Goal: Task Accomplishment & Management: Complete application form

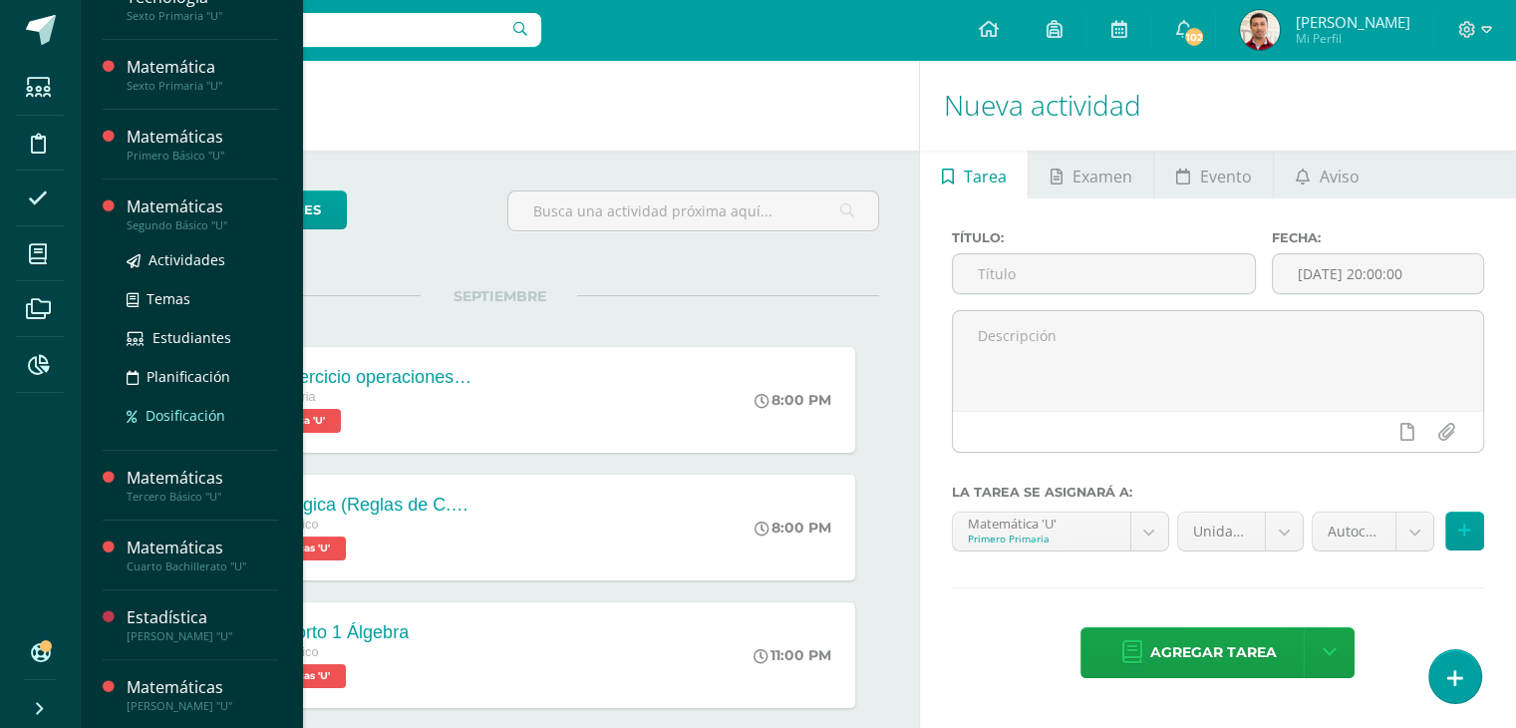
scroll to position [402, 0]
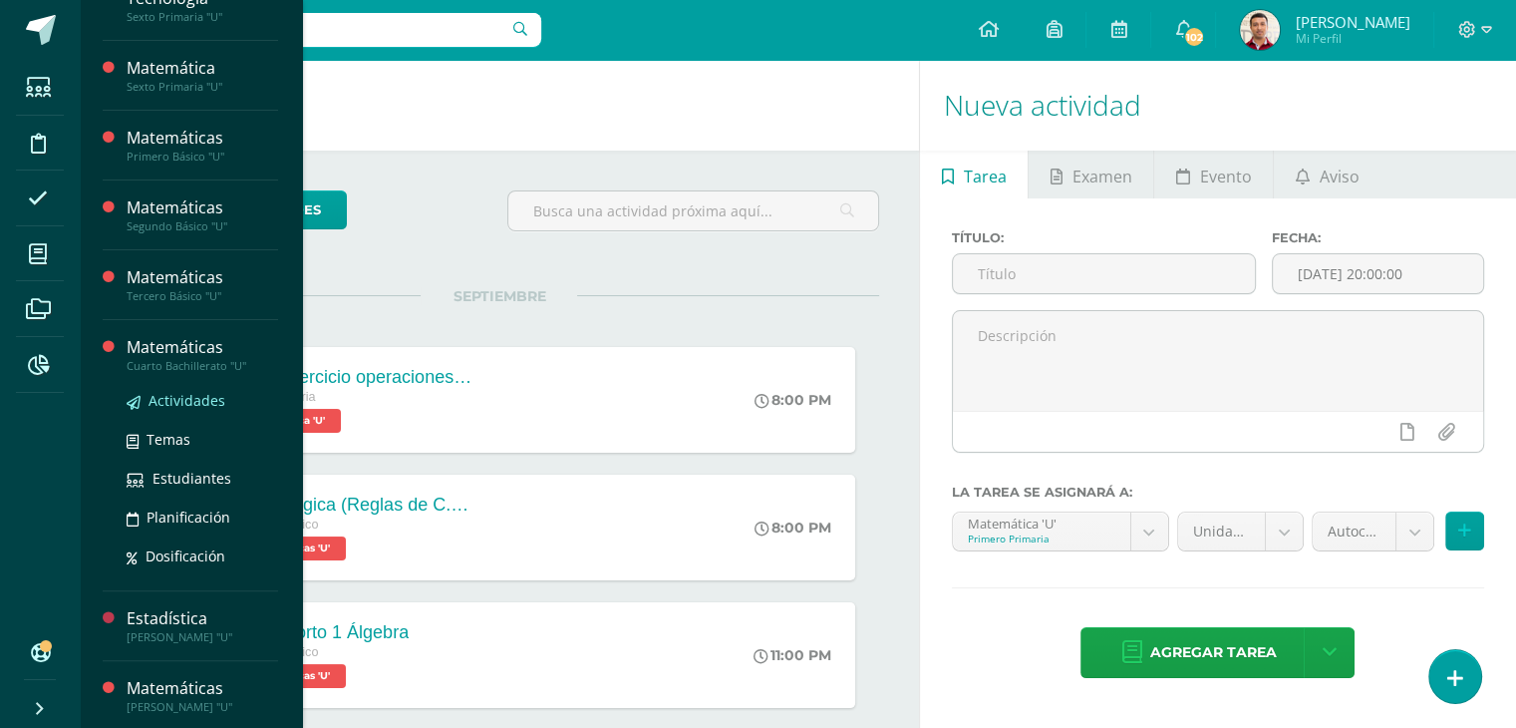
click at [204, 392] on span "Actividades" at bounding box center [187, 400] width 77 height 19
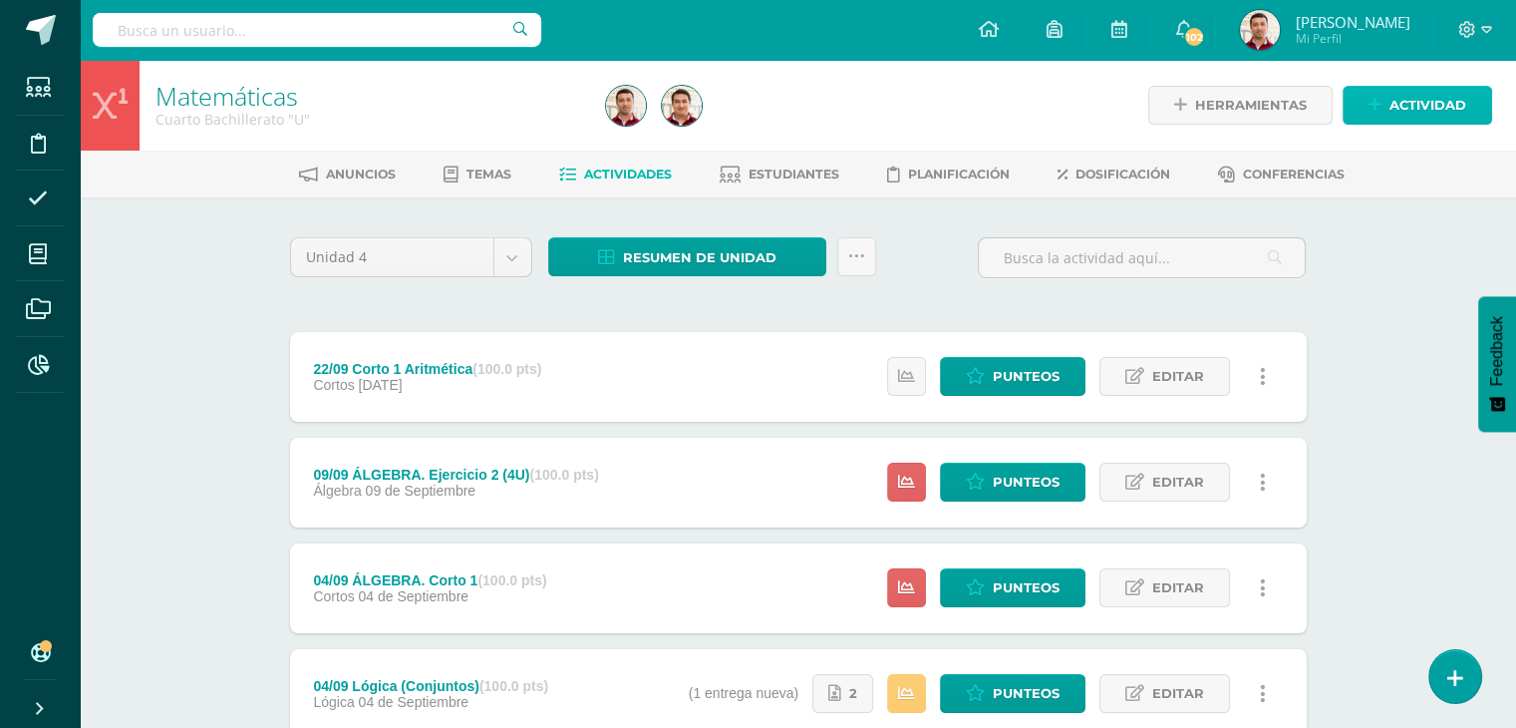
click at [1408, 107] on span "Actividad" at bounding box center [1428, 105] width 77 height 37
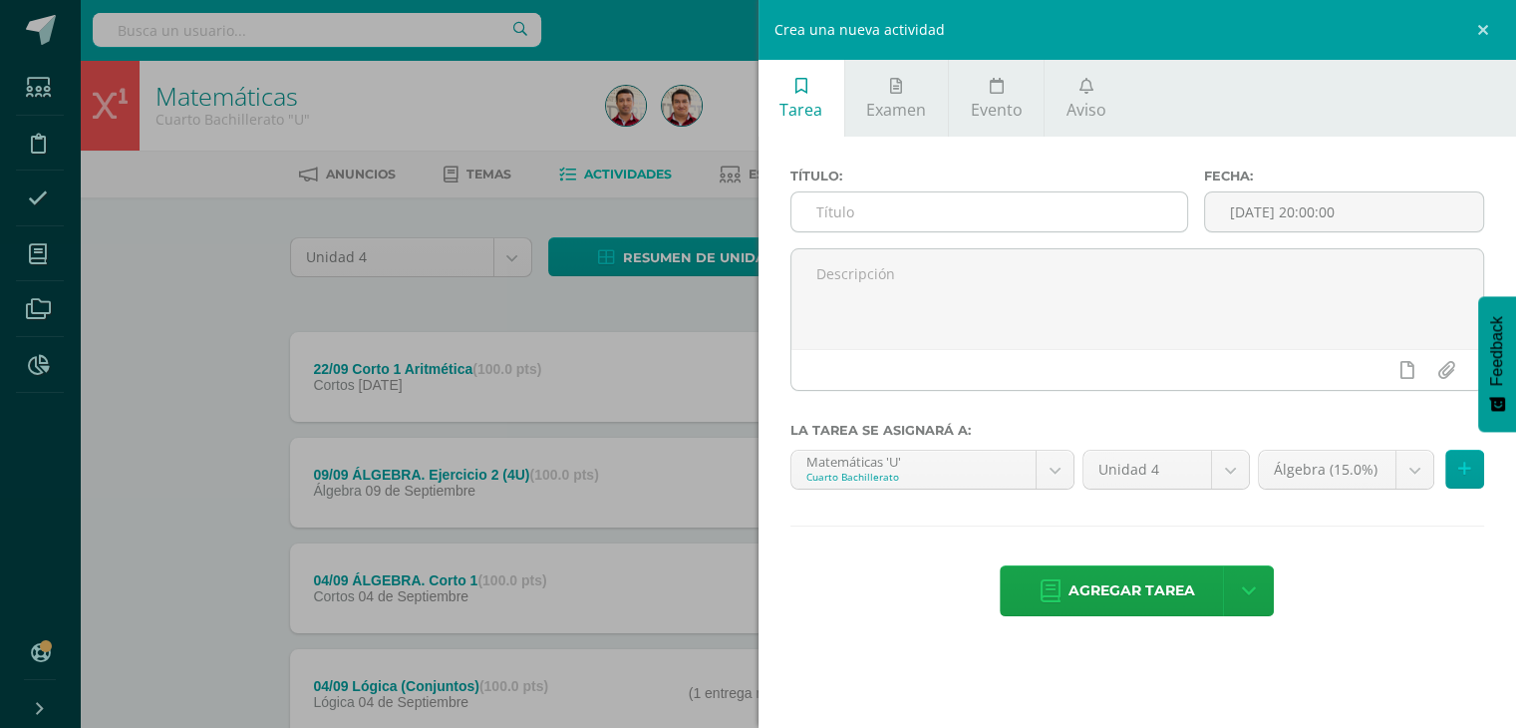
click at [972, 205] on input "text" at bounding box center [990, 211] width 397 height 39
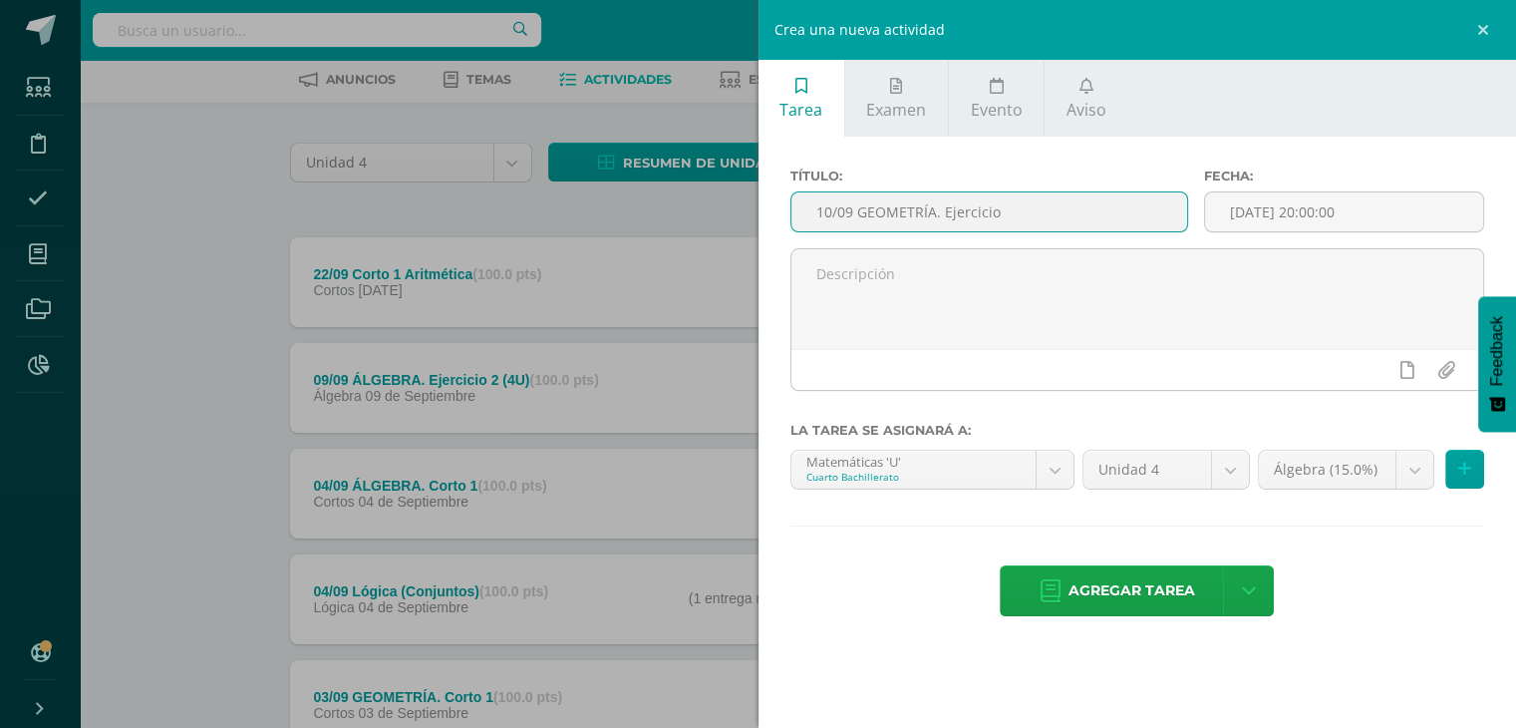
scroll to position [94, 0]
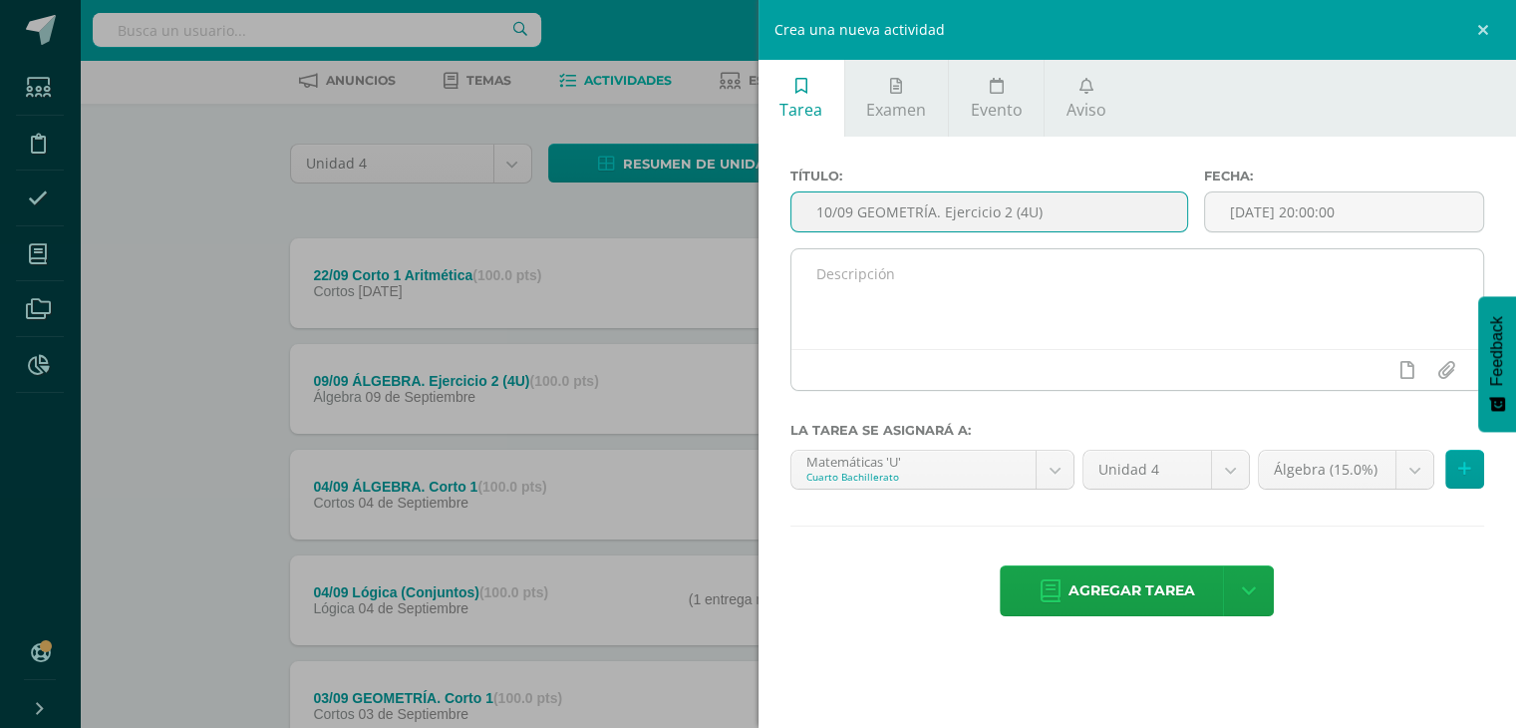
type input "10/09 GEOMETRÍA. Ejercicio 2 (4U)"
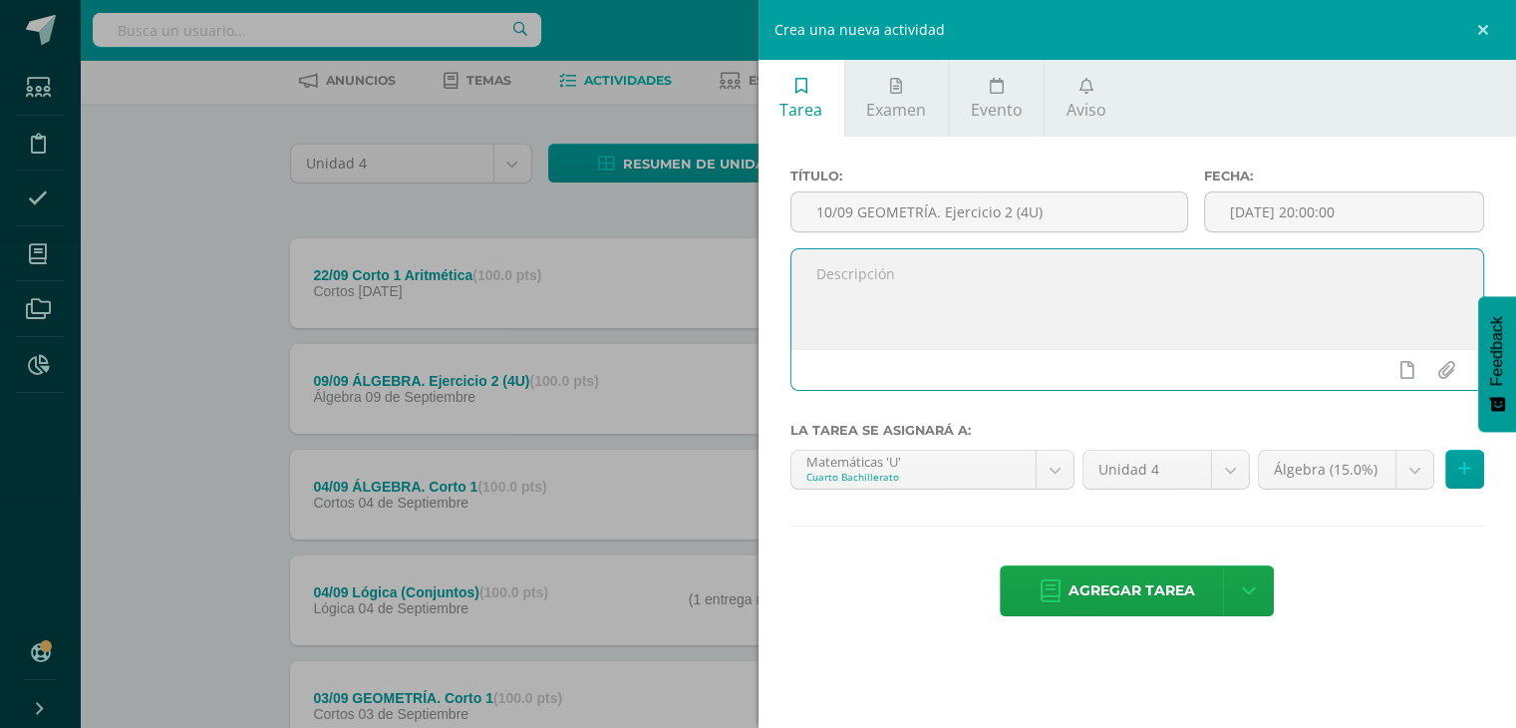
click at [838, 293] on textarea at bounding box center [1138, 299] width 693 height 100
type textarea "Plataforma Cengage."
click at [1324, 217] on input "[DATE] 20:00:00" at bounding box center [1344, 211] width 278 height 39
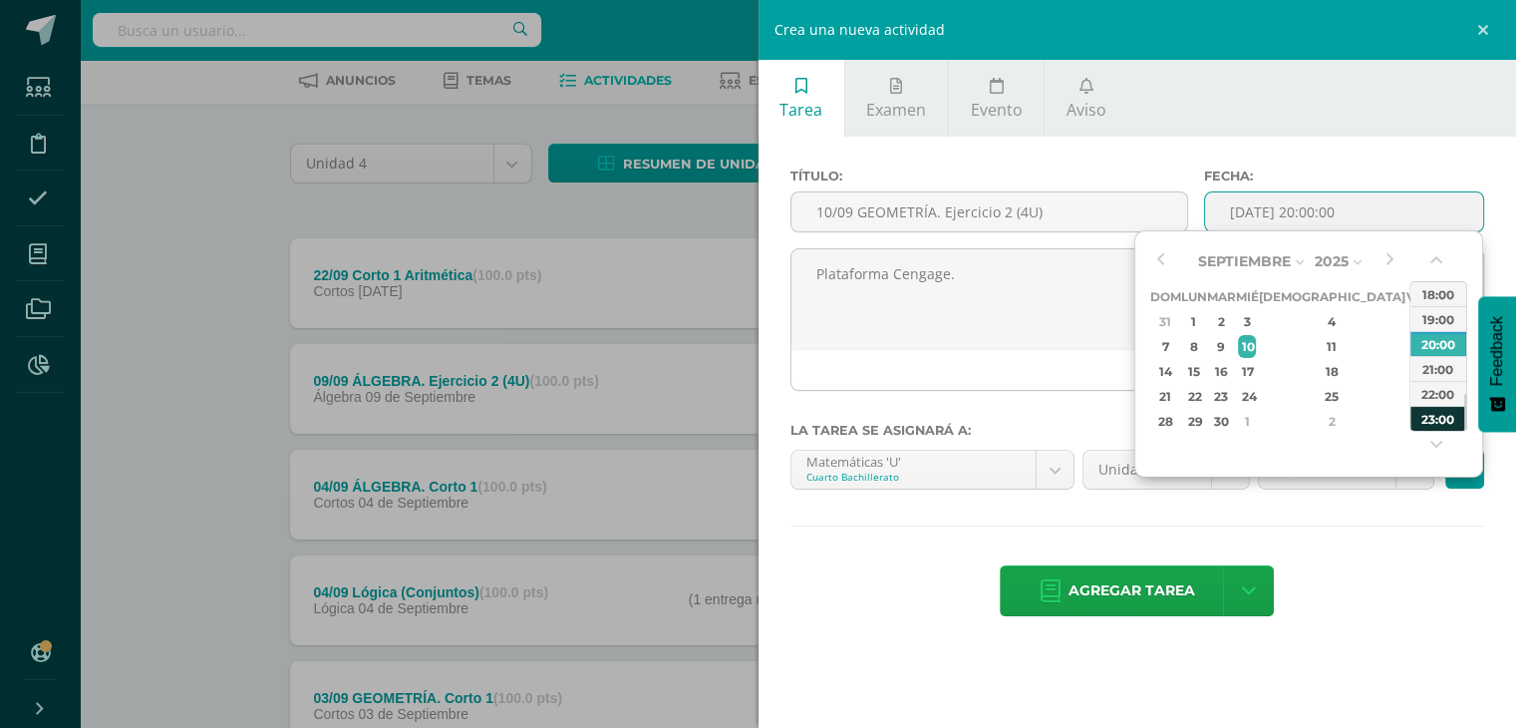
click at [1417, 422] on div "23:00" at bounding box center [1439, 418] width 56 height 25
type input "2025-09-10 23:00"
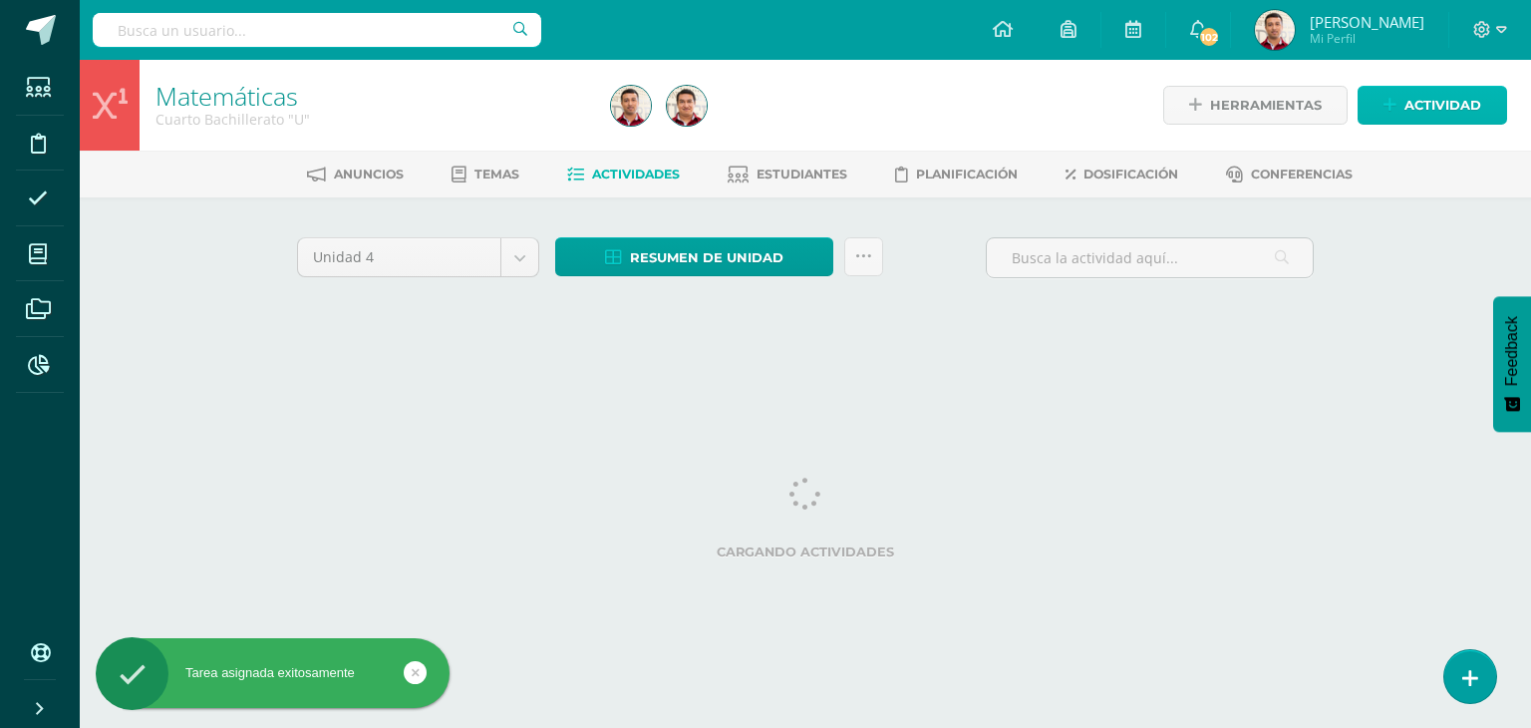
click at [1400, 110] on link "Actividad" at bounding box center [1433, 105] width 150 height 39
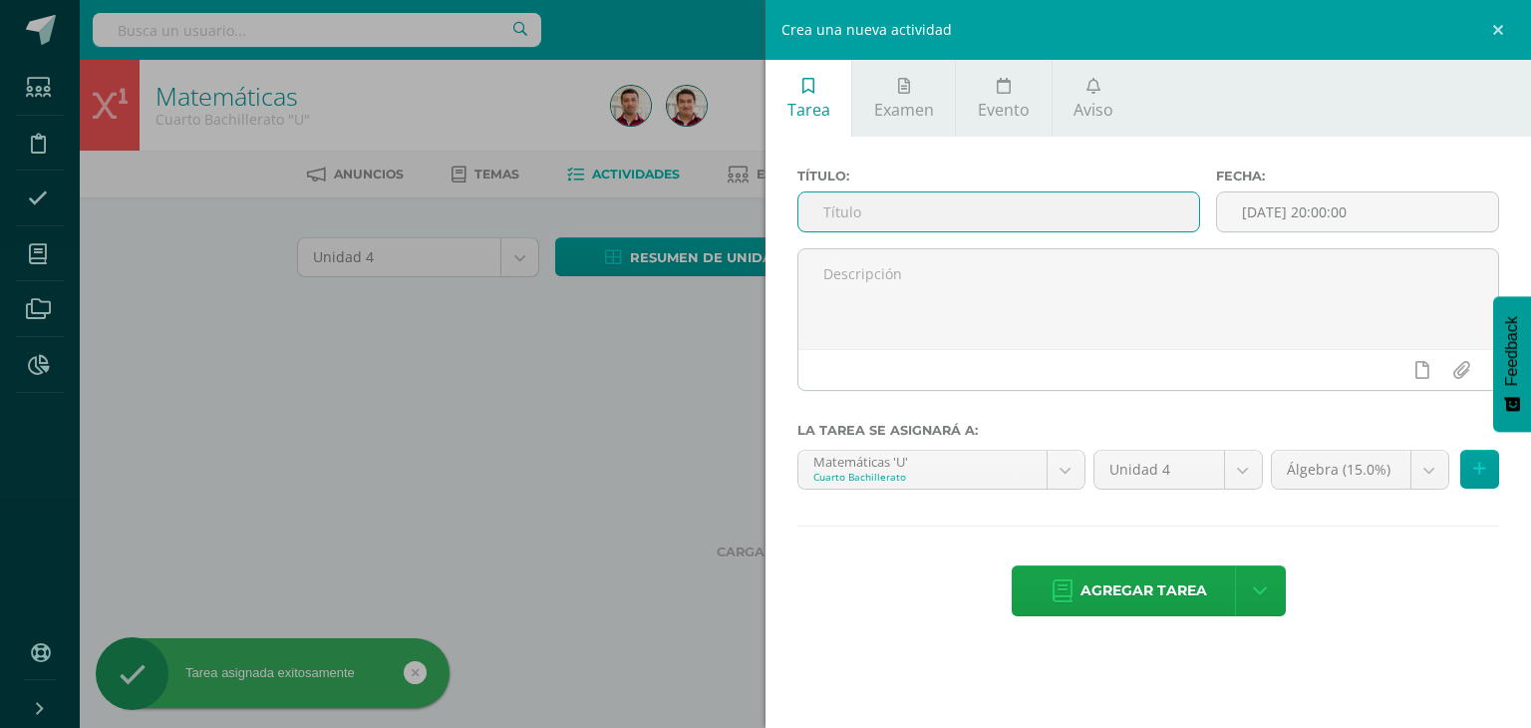
click at [831, 212] on input "text" at bounding box center [999, 211] width 401 height 39
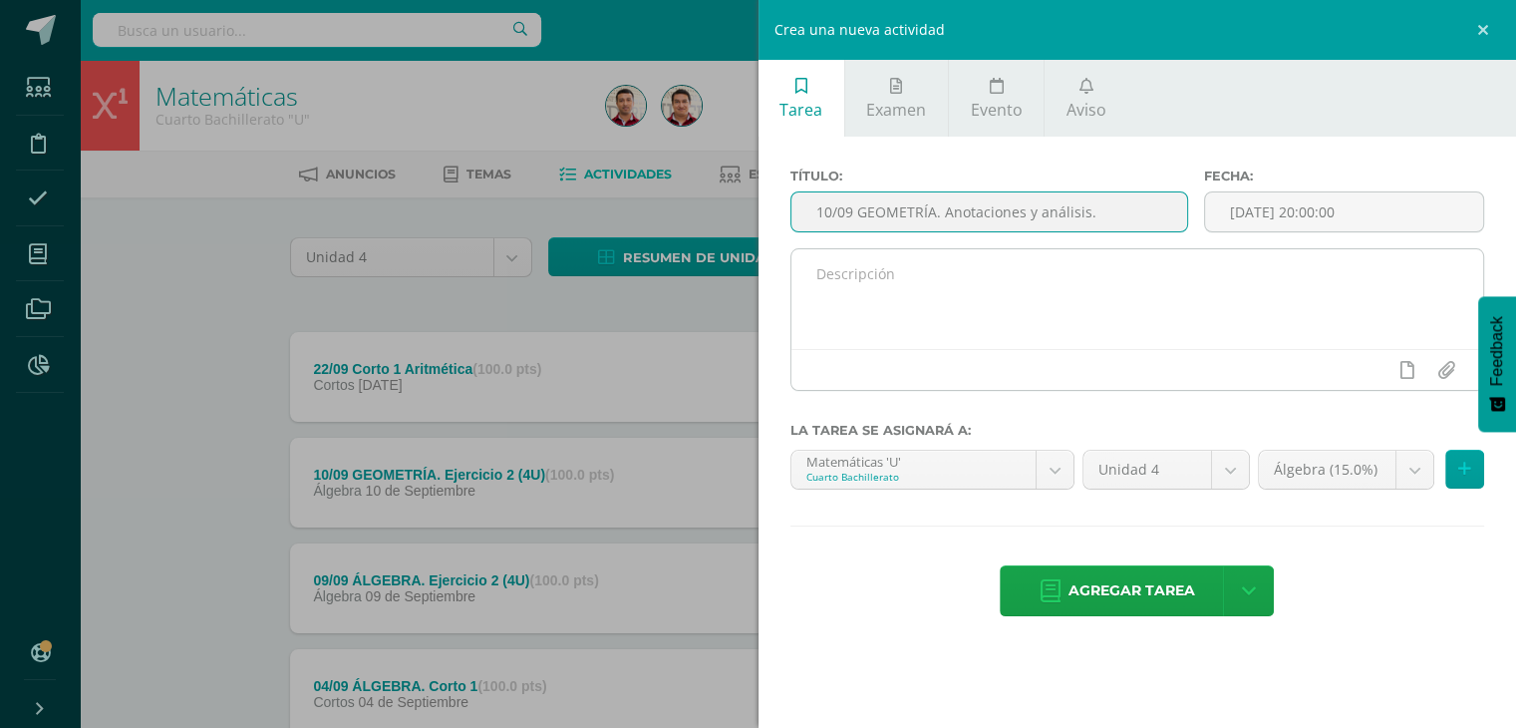
type input "10/09 GEOMETRÍA. Anotaciones y análisis."
click at [952, 284] on textarea at bounding box center [1138, 299] width 693 height 100
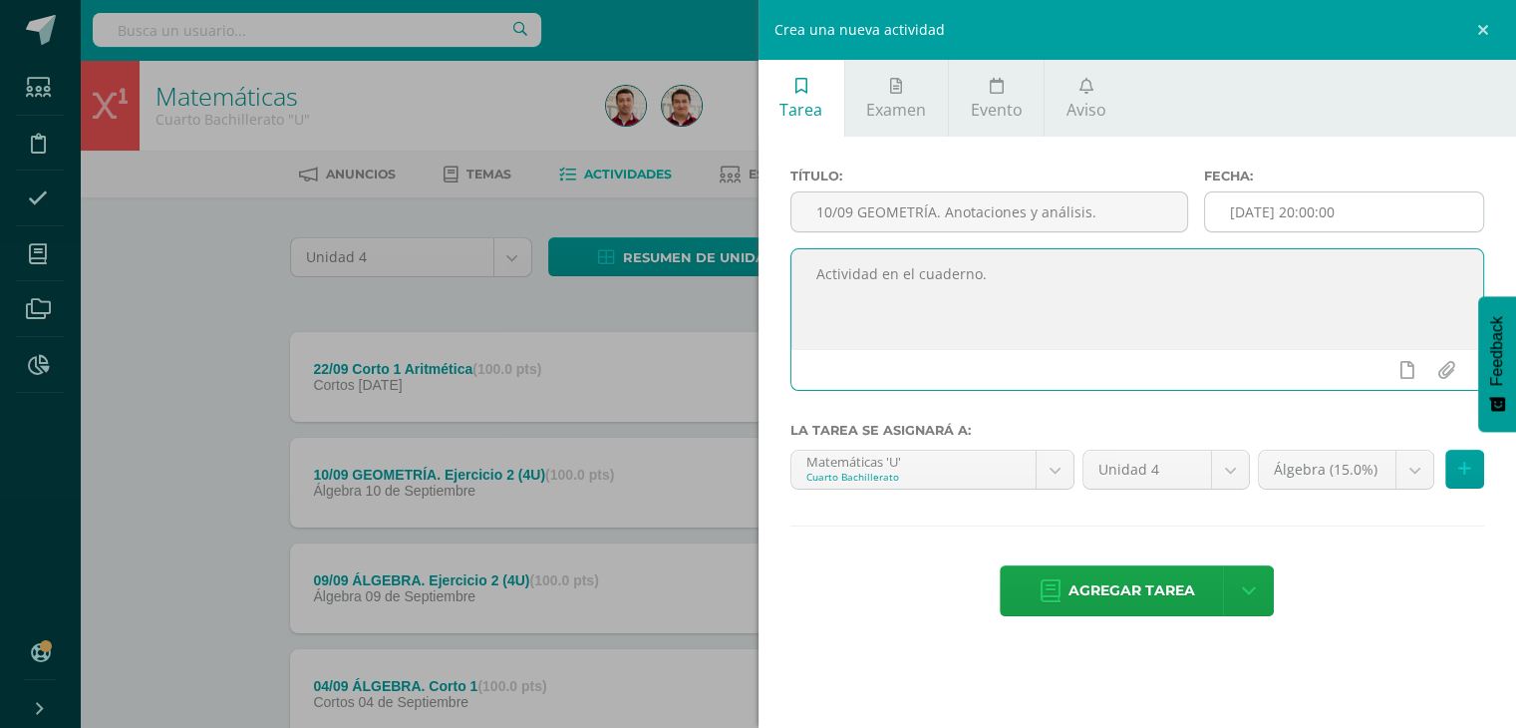
type textarea "Actividad en el cuaderno."
click at [1288, 209] on input "[DATE] 20:00:00" at bounding box center [1344, 211] width 278 height 39
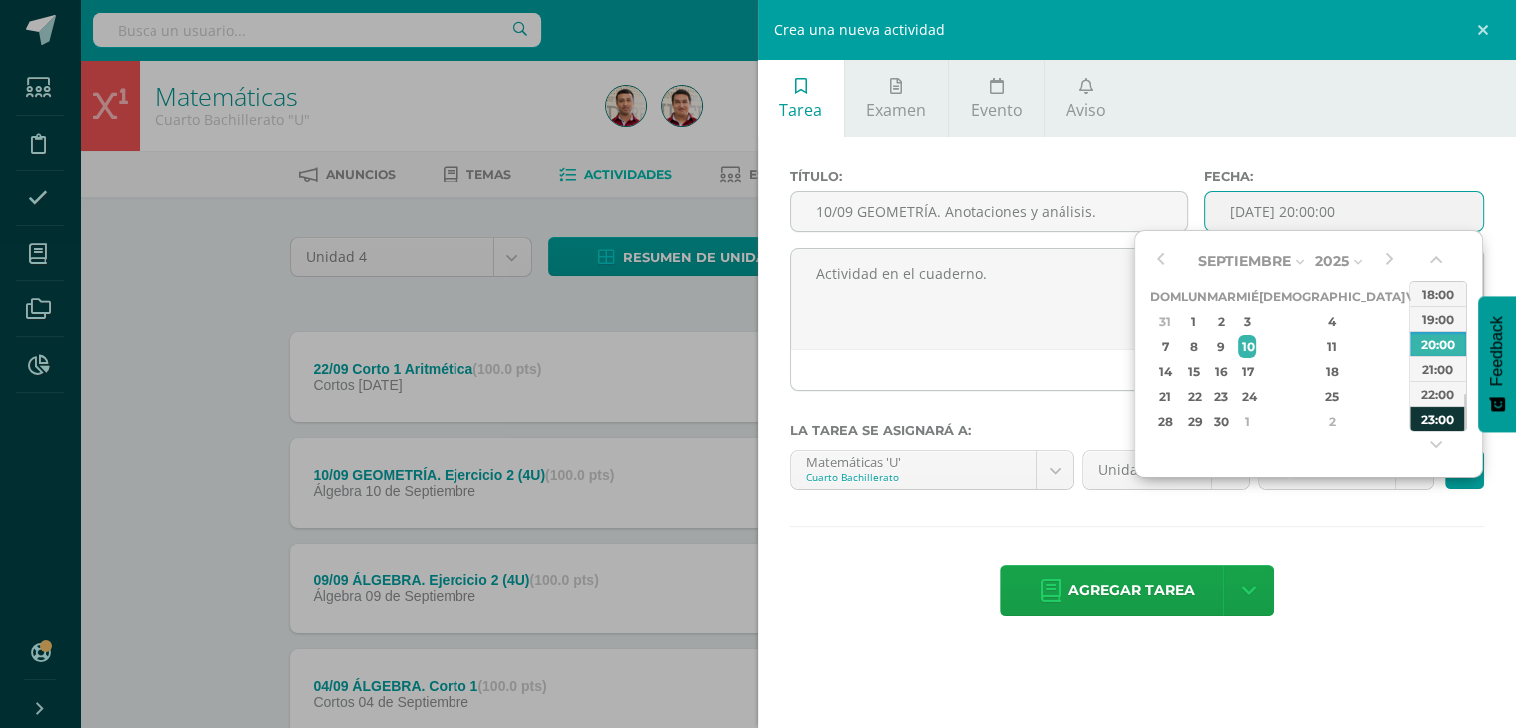
click at [1434, 416] on div "23:00" at bounding box center [1439, 418] width 56 height 25
type input "2025-09-10 23:00"
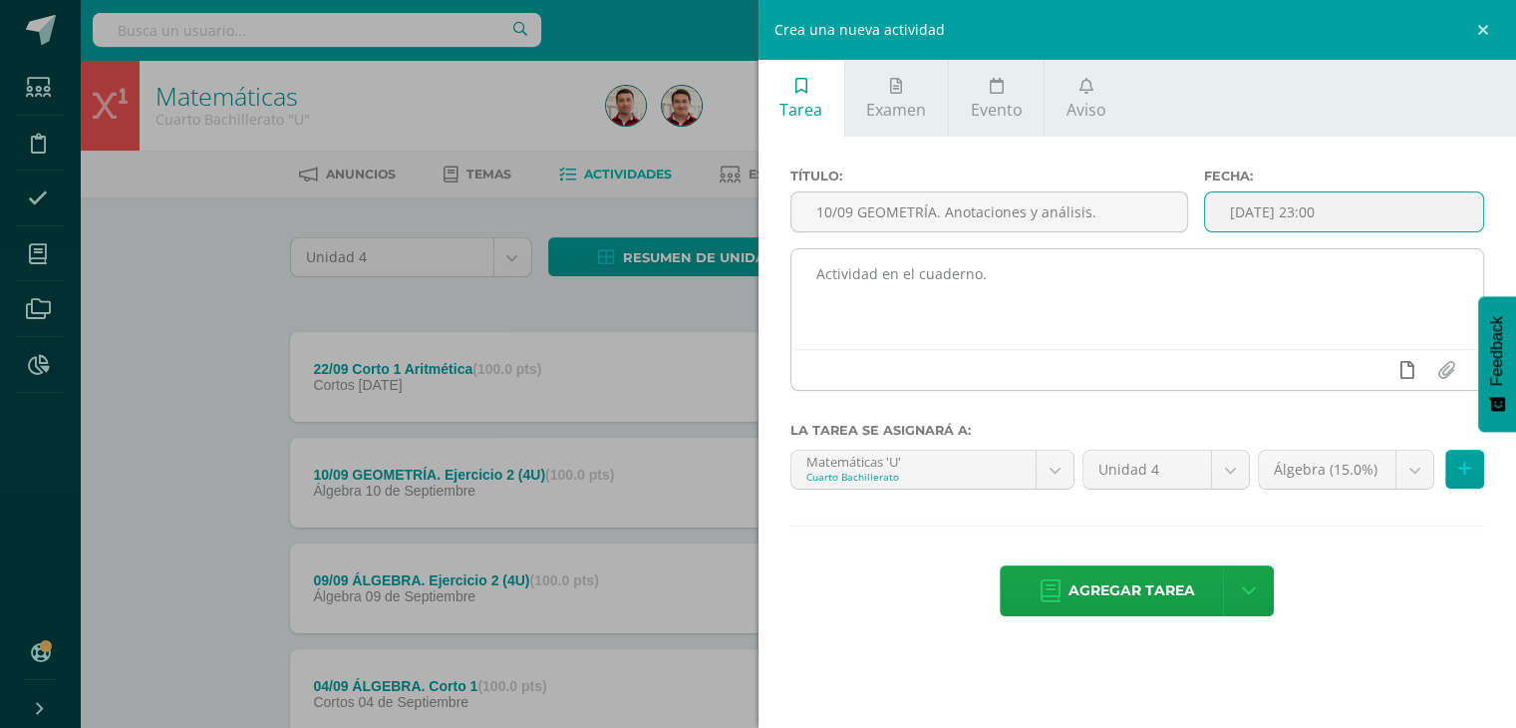
click at [1405, 377] on icon at bounding box center [1408, 370] width 14 height 18
click at [1364, 368] on icon at bounding box center [1369, 370] width 18 height 18
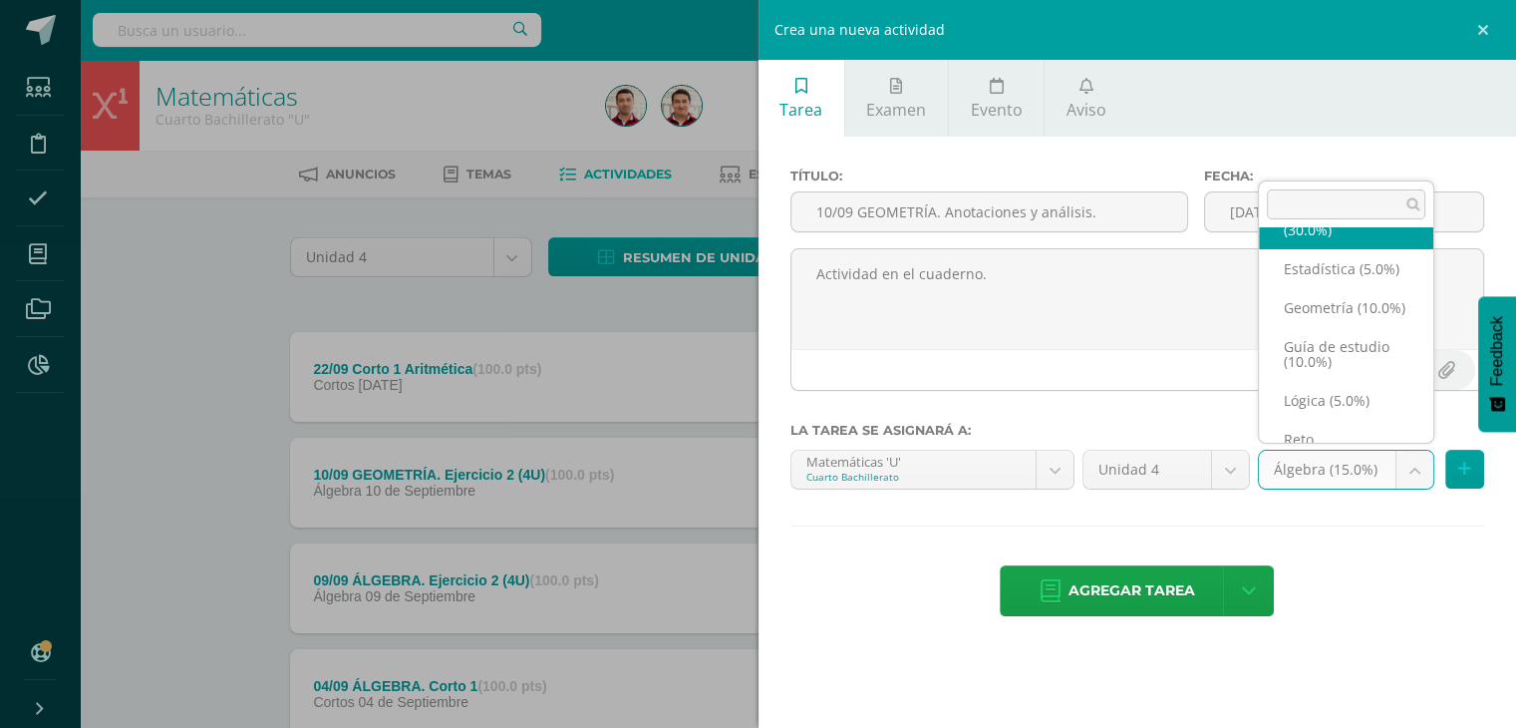
scroll to position [159, 0]
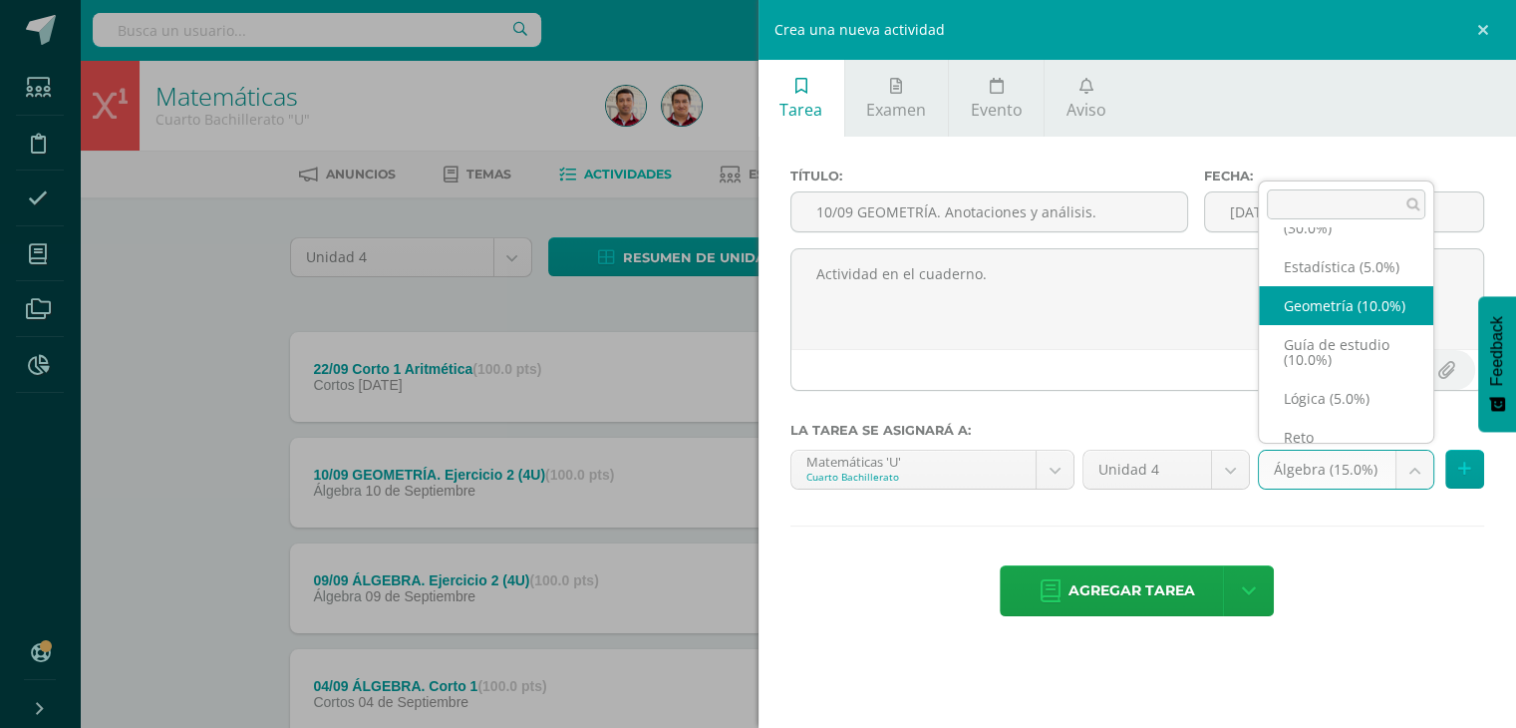
select select "204674"
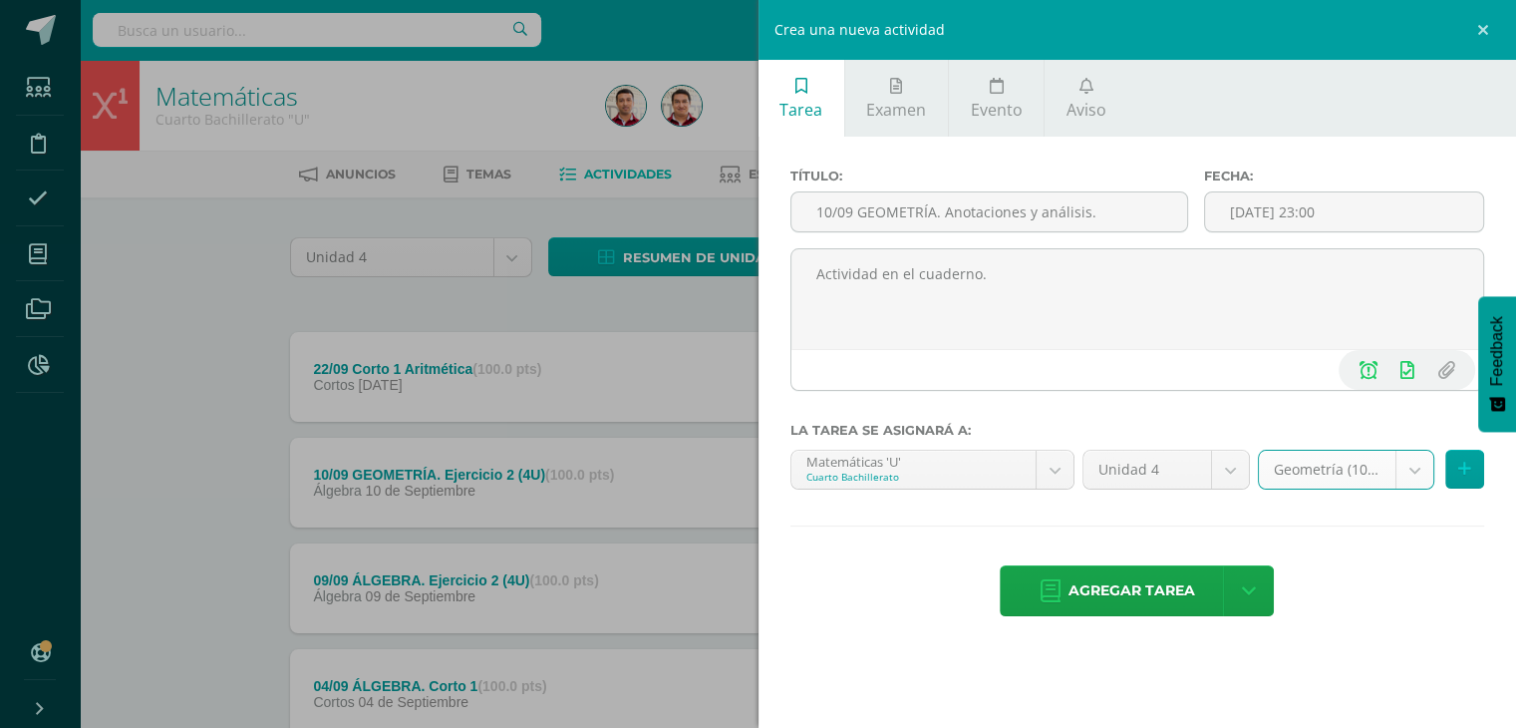
click at [1352, 600] on div "Agregar tarea Agregar tarea y ocultar" at bounding box center [1138, 592] width 695 height 55
click at [1107, 577] on span "Agregar tarea" at bounding box center [1132, 590] width 127 height 49
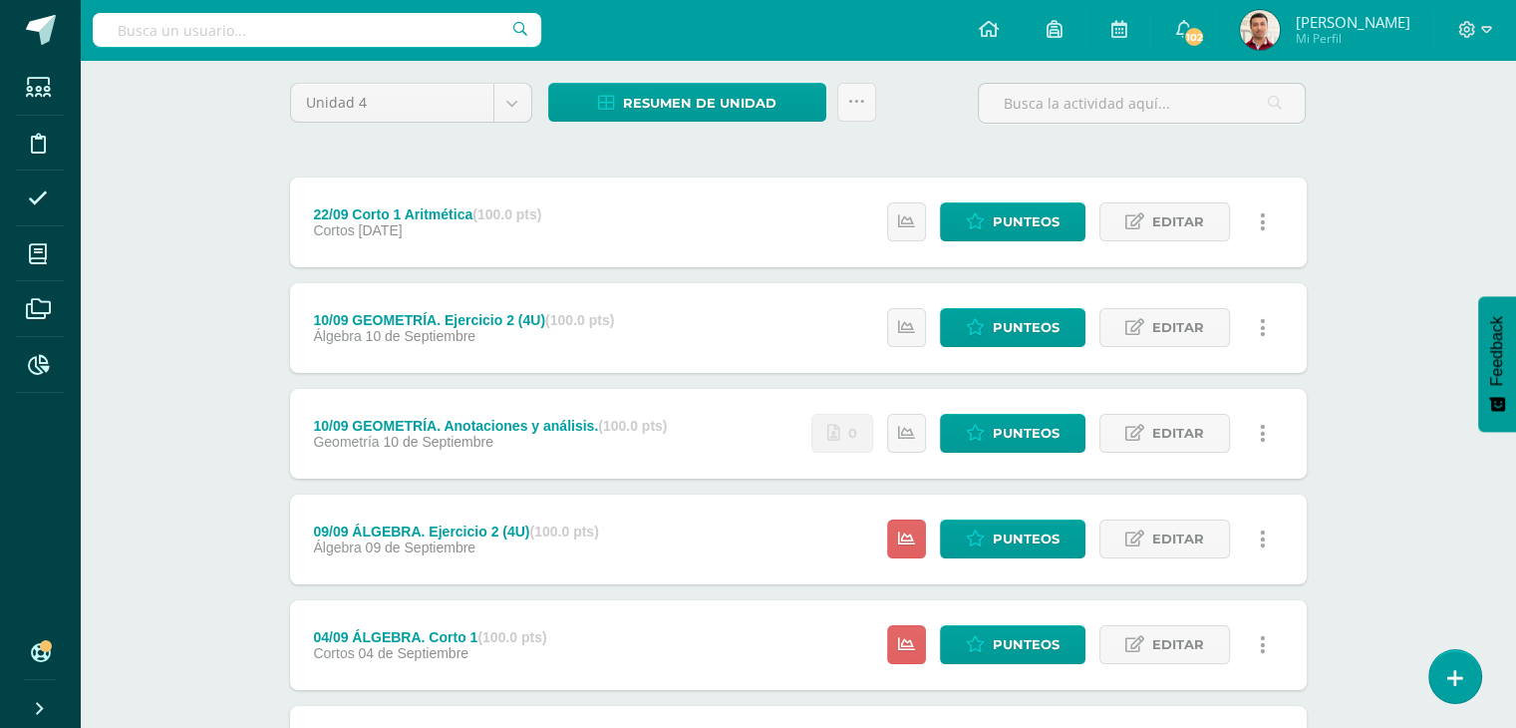
scroll to position [154, 0]
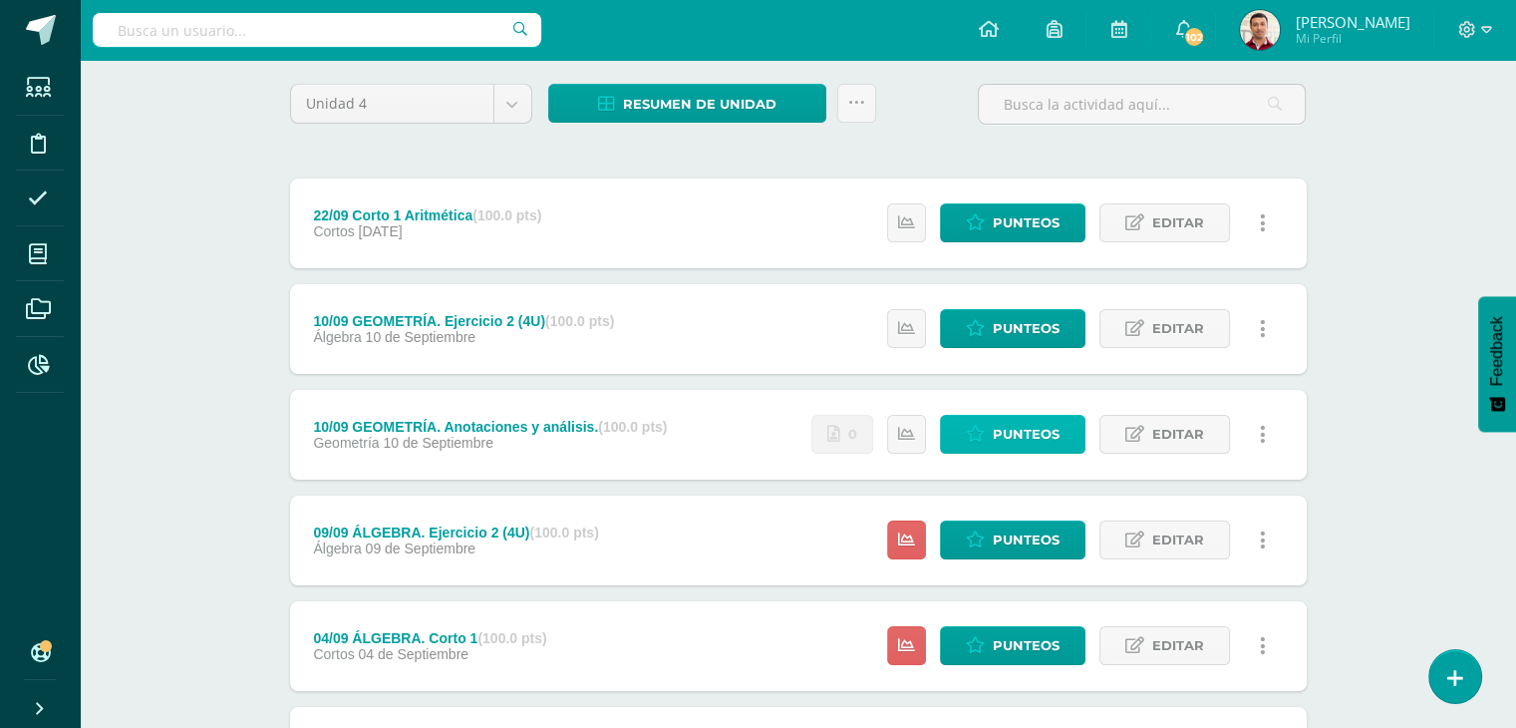
click at [1002, 441] on span "Punteos" at bounding box center [1026, 434] width 67 height 37
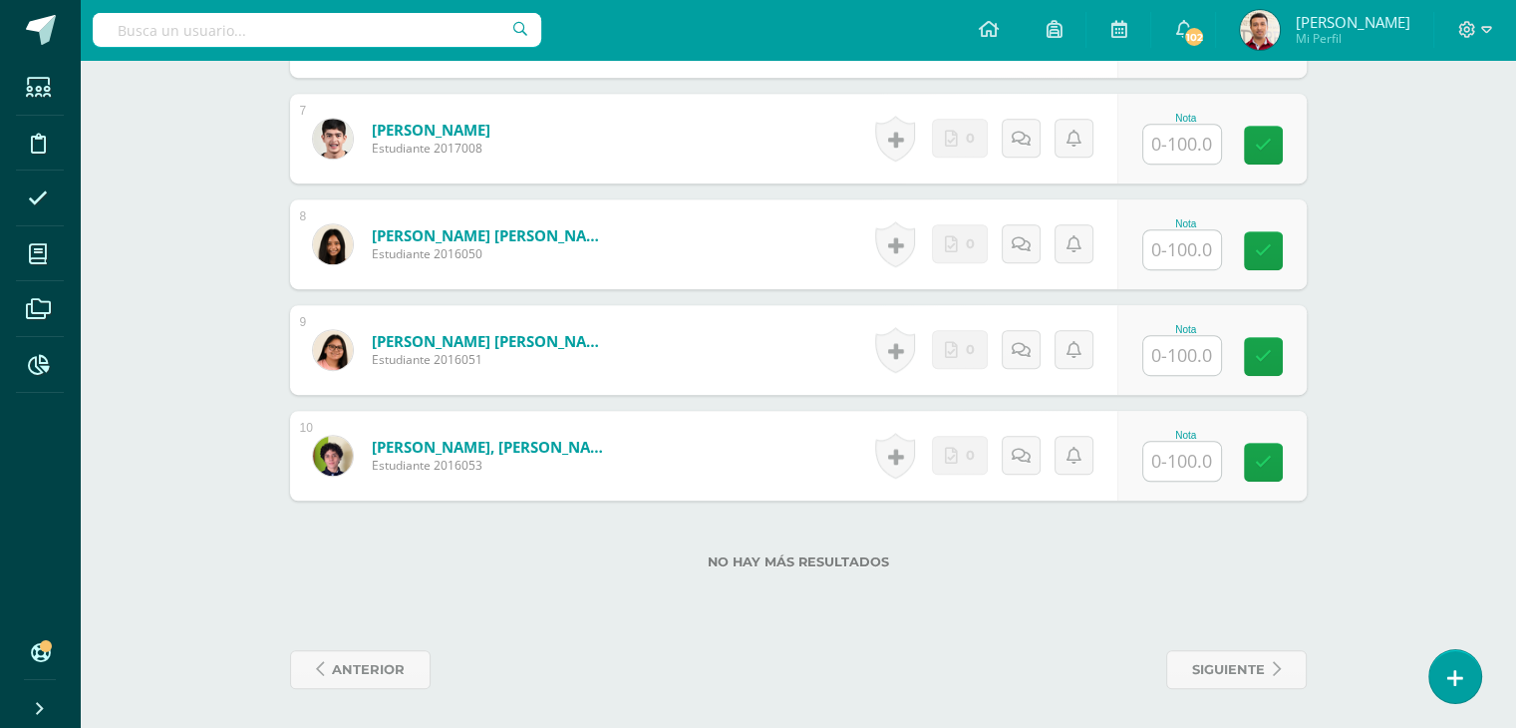
scroll to position [1220, 0]
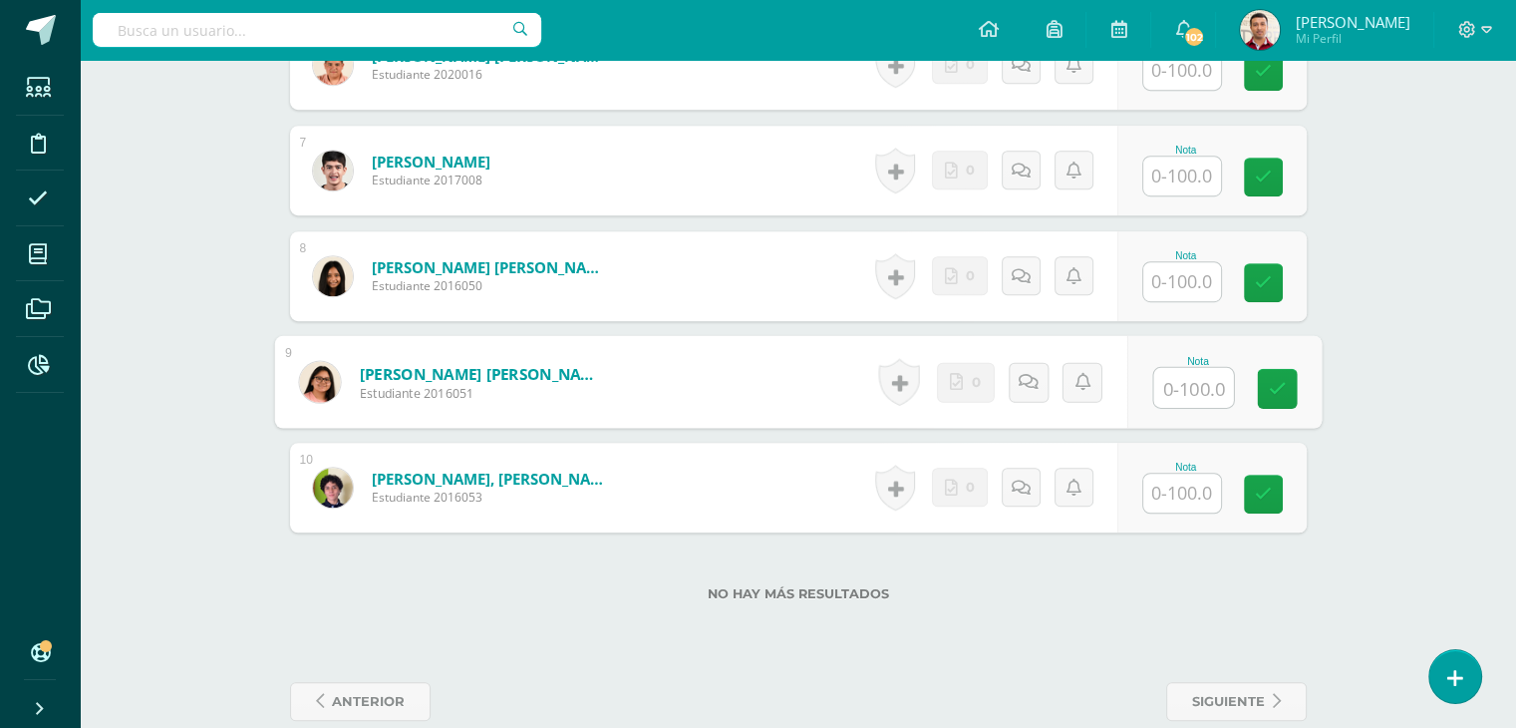
click at [1200, 381] on input "text" at bounding box center [1194, 388] width 80 height 40
type input "100"
